Goal: Information Seeking & Learning: Check status

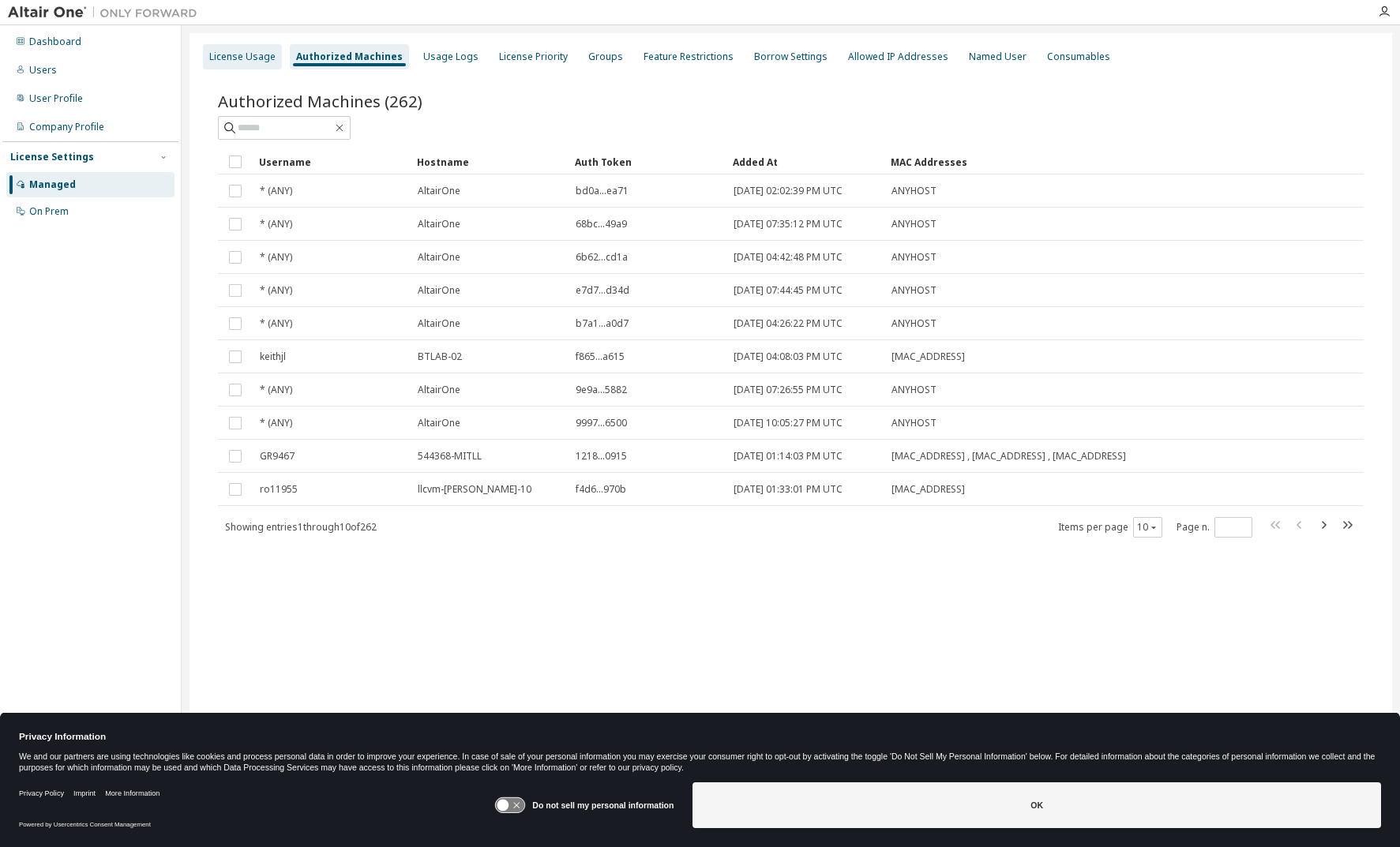
click at [240, 52] on div "License Usage" at bounding box center [242, 57] width 66 height 13
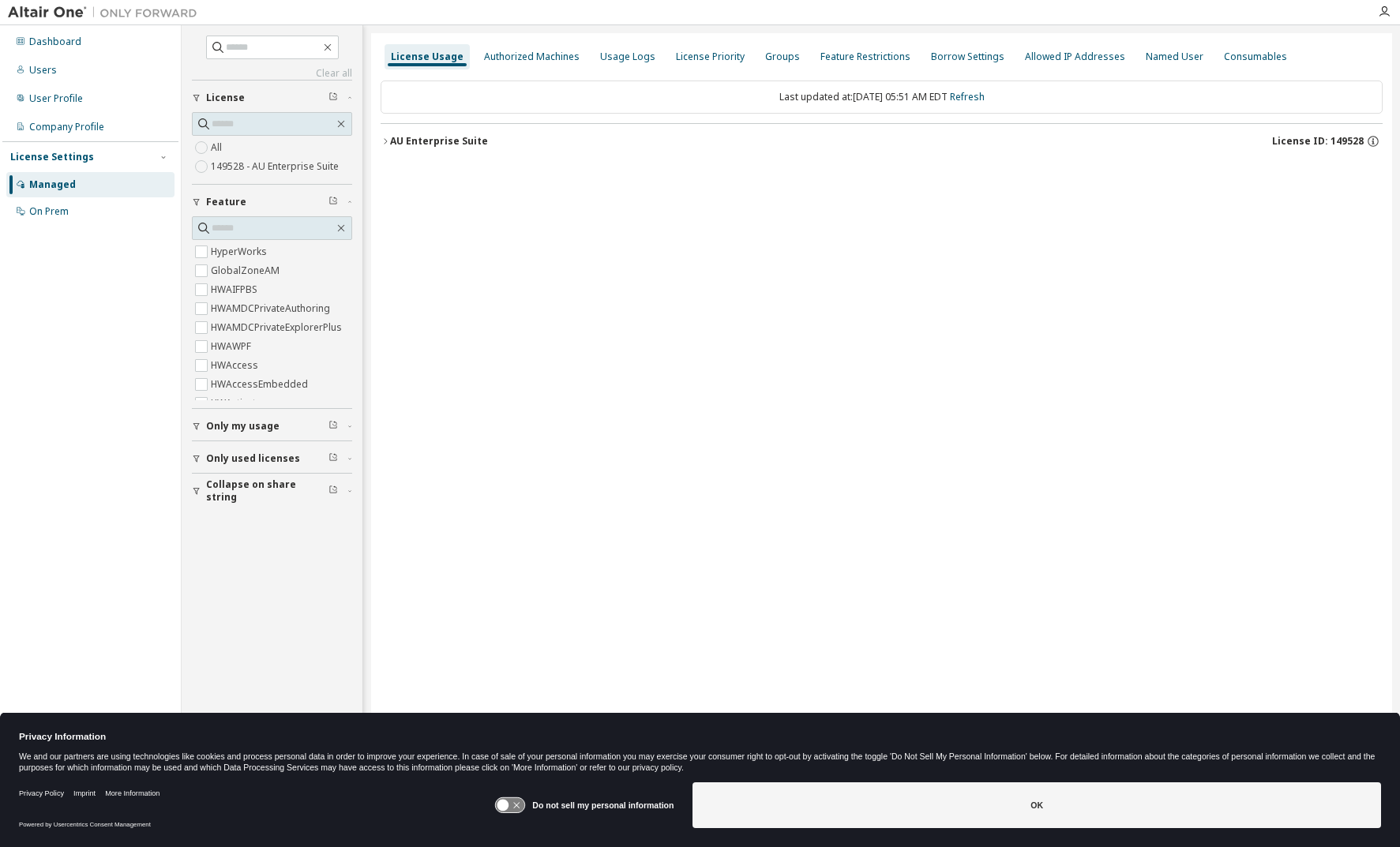
click at [387, 140] on icon "button" at bounding box center [385, 141] width 10 height 10
click at [386, 139] on icon "button" at bounding box center [385, 141] width 10 height 10
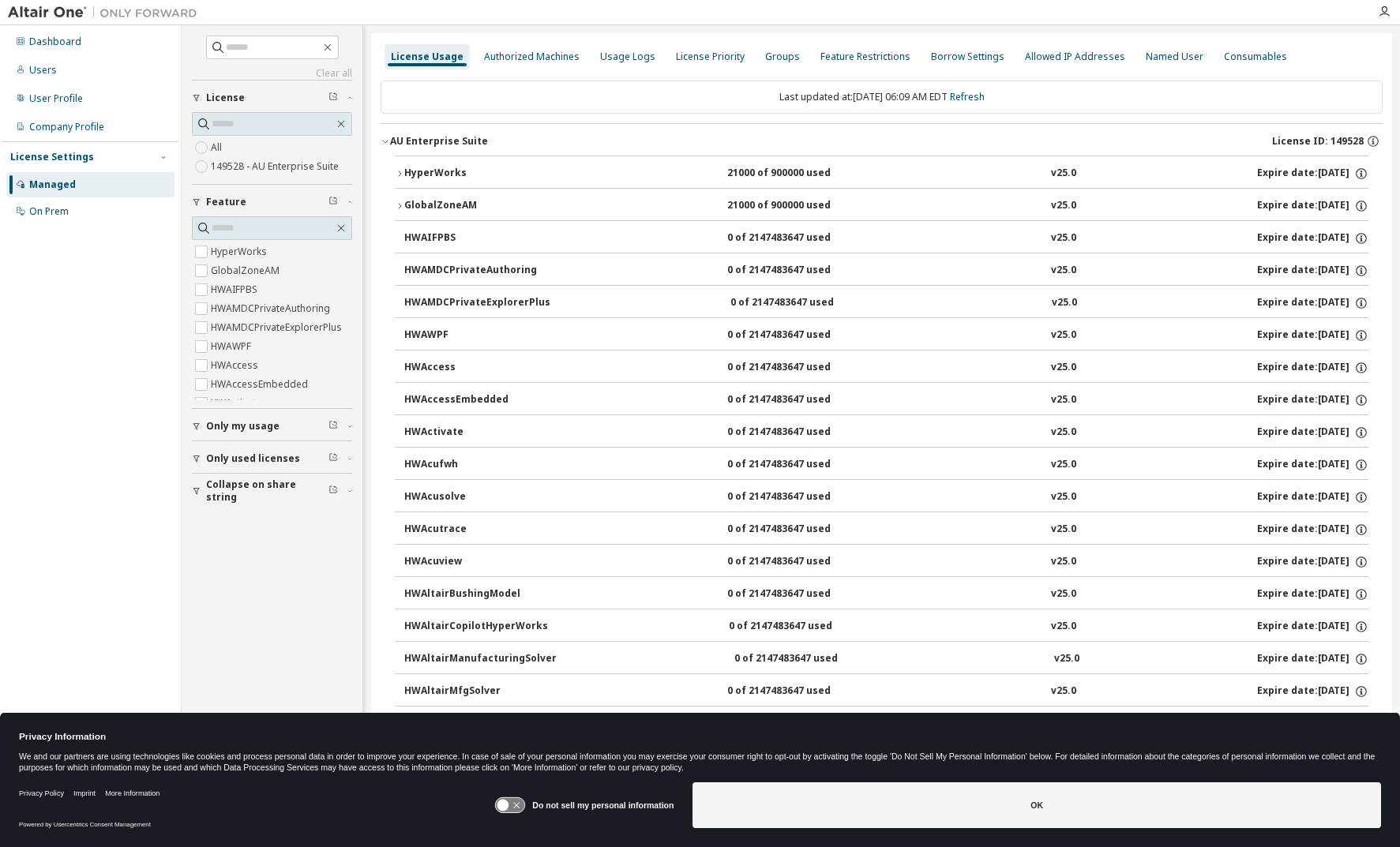
click at [401, 172] on icon "button" at bounding box center [400, 173] width 10 height 10
